Goal: Information Seeking & Learning: Learn about a topic

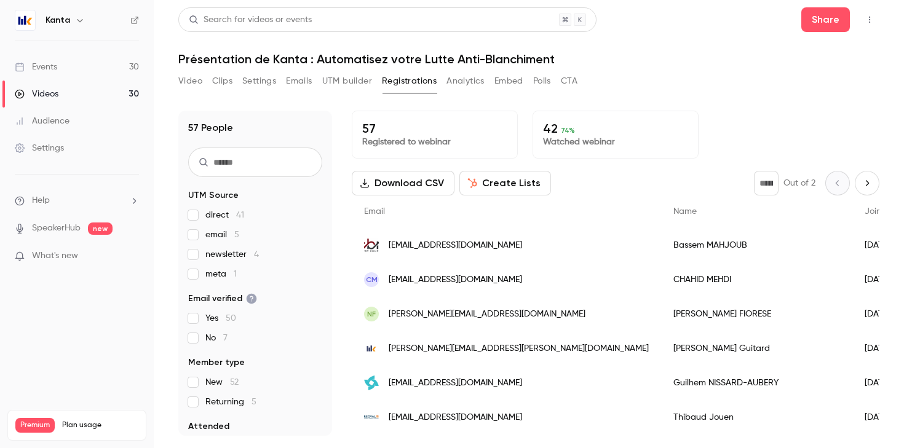
click at [109, 63] on link "Events 30" at bounding box center [77, 66] width 154 height 27
click at [81, 65] on link "Events 30" at bounding box center [77, 66] width 154 height 27
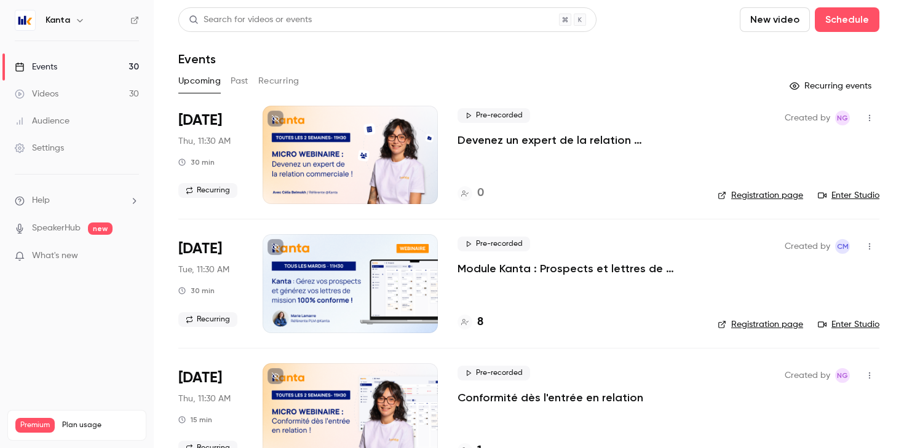
click at [497, 404] on p "Conformité dès l'entrée en relation" at bounding box center [550, 397] width 186 height 15
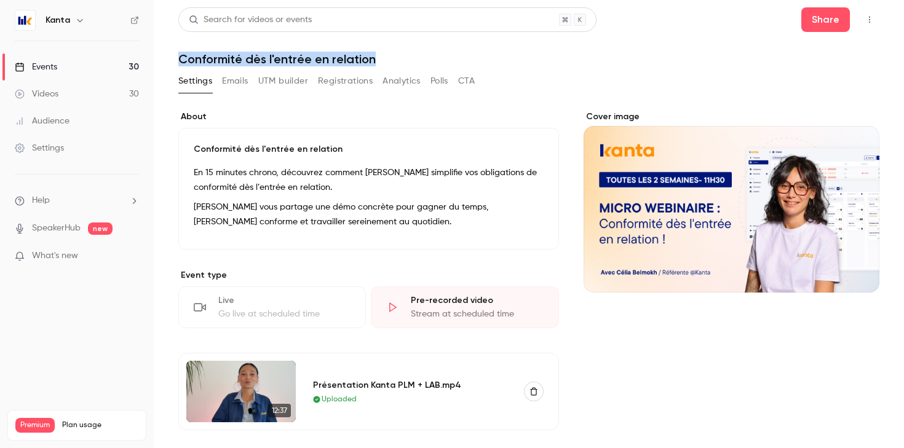
drag, startPoint x: 384, startPoint y: 58, endPoint x: 179, endPoint y: 61, distance: 204.7
click at [179, 61] on h1 "Conformité dès l'entrée en relation" at bounding box center [528, 59] width 701 height 15
click at [84, 66] on link "Events 30" at bounding box center [77, 66] width 154 height 27
